Goal: Navigation & Orientation: Go to known website

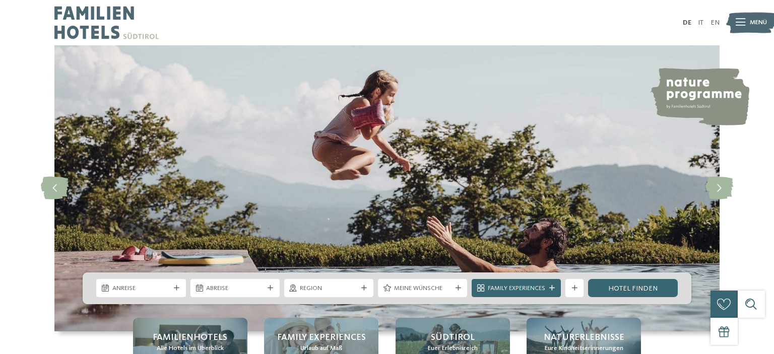
click at [750, 29] on div "Menü" at bounding box center [758, 23] width 17 height 23
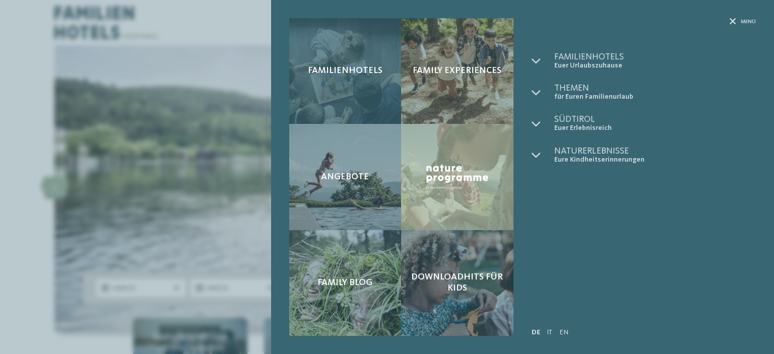
click at [362, 74] on span "Familienhotels" at bounding box center [345, 71] width 75 height 11
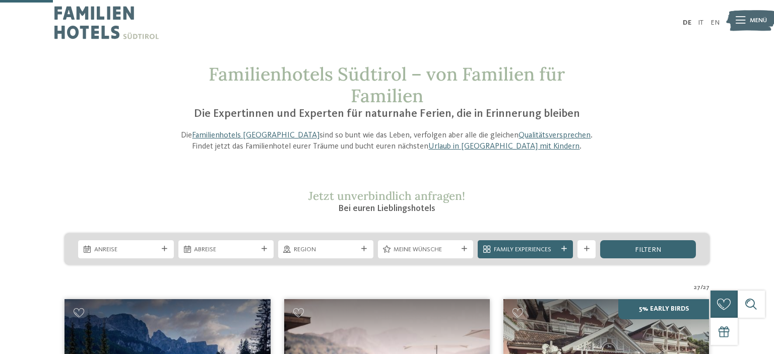
scroll to position [213, 0]
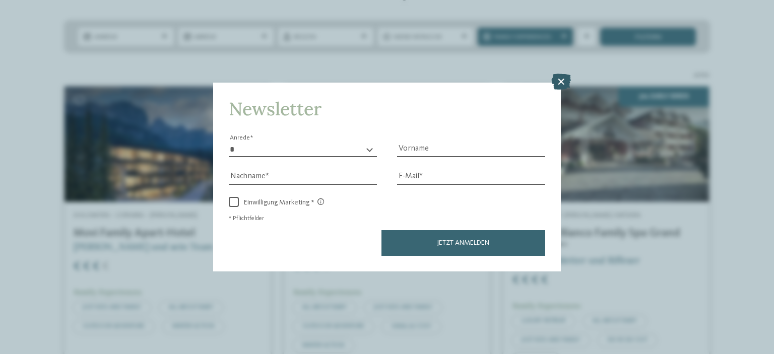
click at [562, 80] on icon at bounding box center [562, 82] width 20 height 16
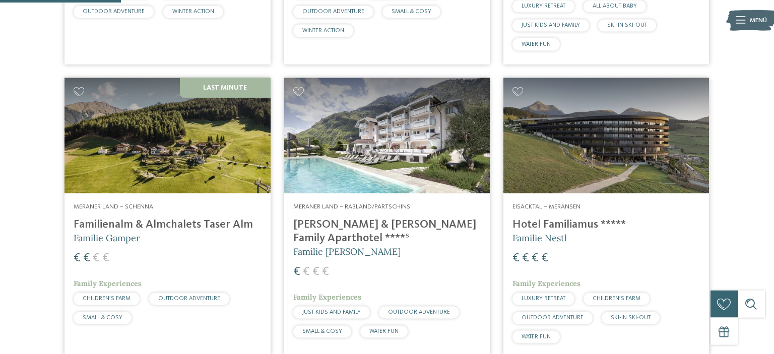
scroll to position [532, 0]
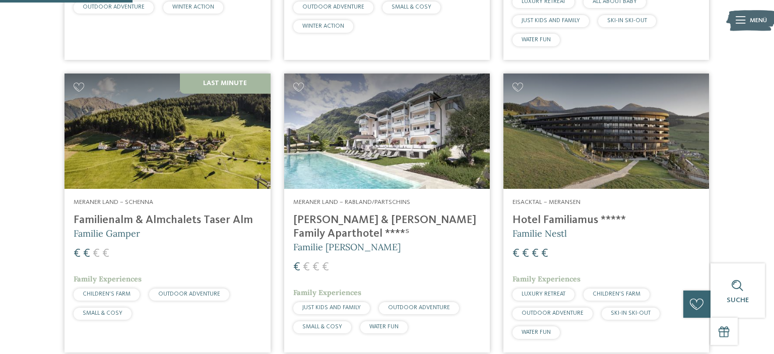
click at [187, 216] on h4 "Familienalm & Almchalets Taser Alm" at bounding box center [168, 221] width 188 height 14
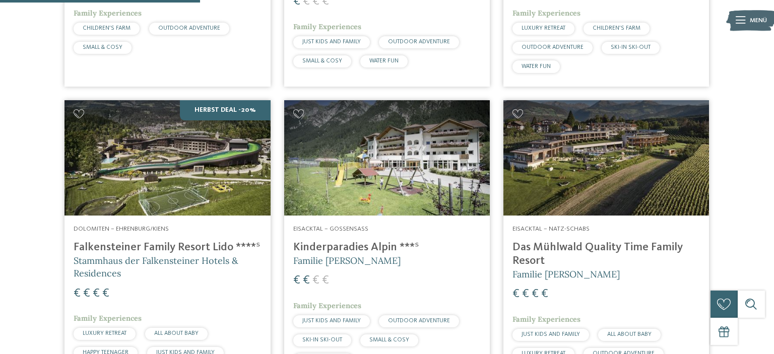
scroll to position [852, 0]
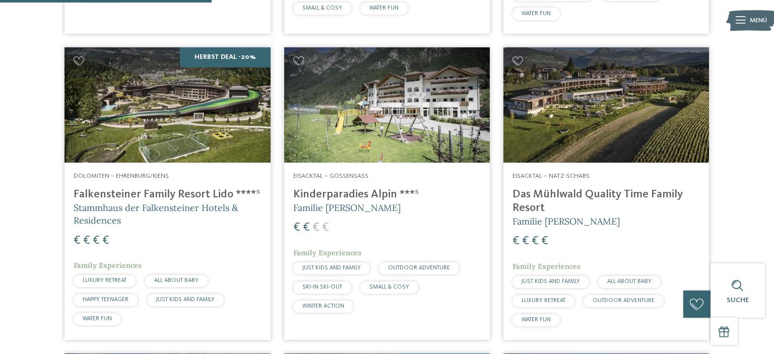
click at [216, 188] on h4 "Falkensteiner Family Resort Lido ****ˢ" at bounding box center [168, 195] width 188 height 14
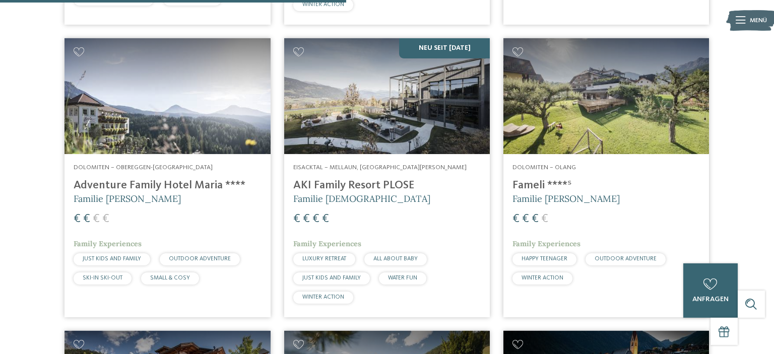
scroll to position [1490, 0]
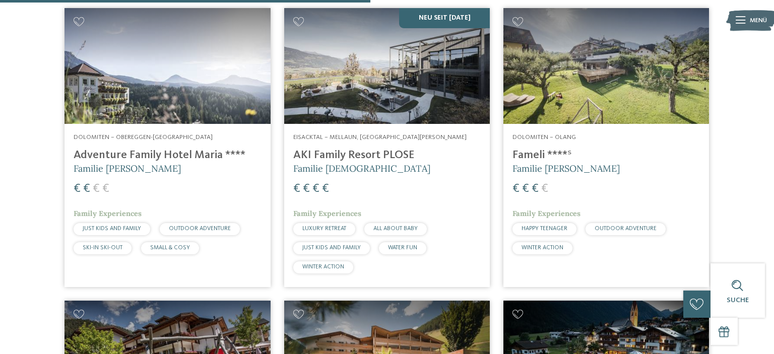
click at [536, 129] on div "Dolomiten – Olang Fameli ****ˢ Familie Gasser € € € € Family Experiences HAPPY …" at bounding box center [607, 196] width 206 height 145
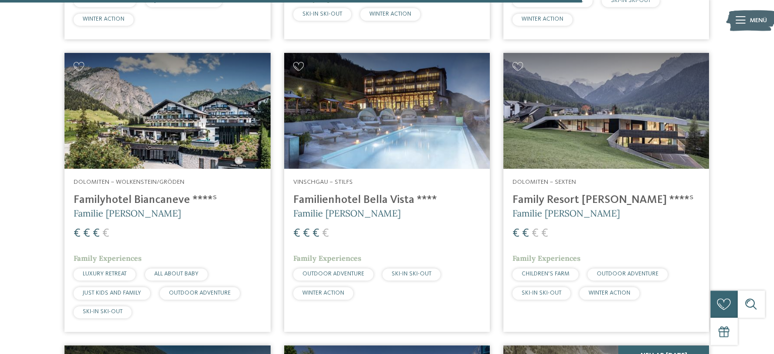
scroll to position [1970, 0]
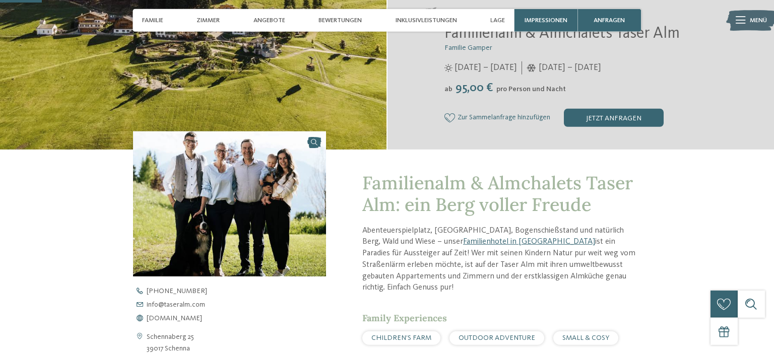
scroll to position [319, 0]
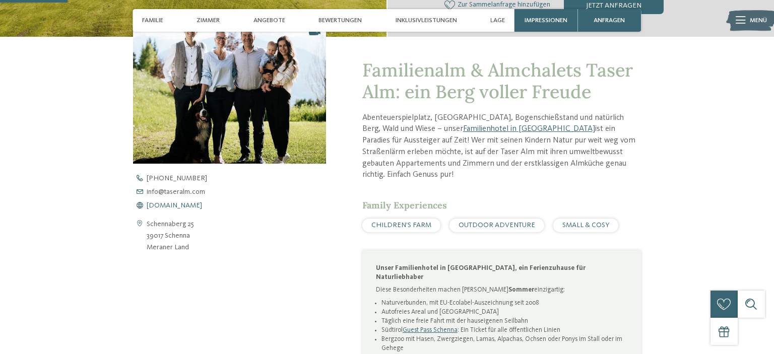
click at [179, 203] on span "www.taseralm.com" at bounding box center [174, 205] width 55 height 7
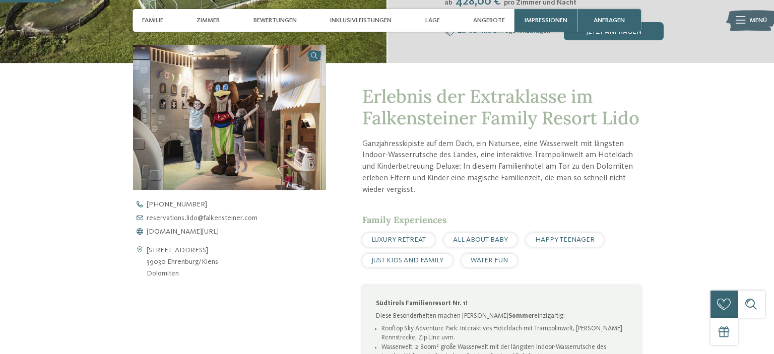
scroll to position [319, 0]
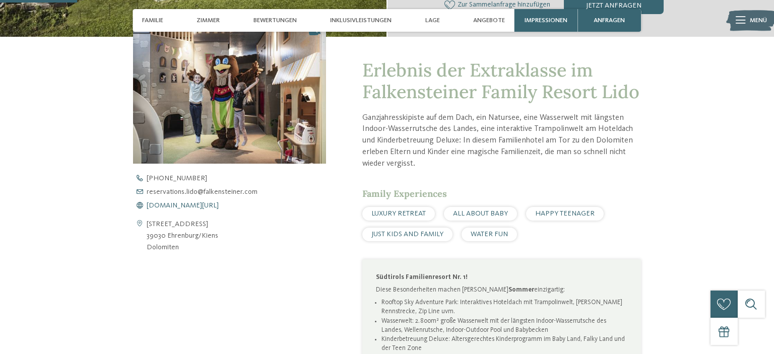
click at [210, 207] on span "www.falkensteiner.com/lido" at bounding box center [183, 205] width 72 height 7
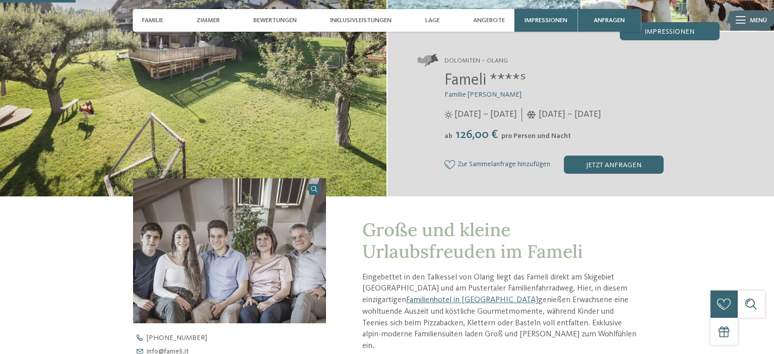
scroll to position [319, 0]
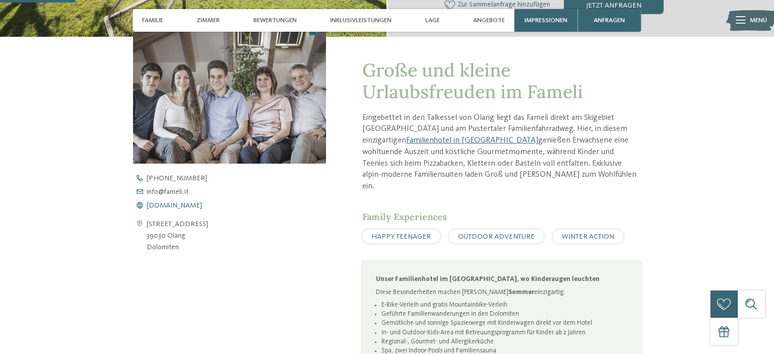
click at [172, 203] on span "[DOMAIN_NAME]" at bounding box center [174, 205] width 55 height 7
